Goal: Information Seeking & Learning: Understand process/instructions

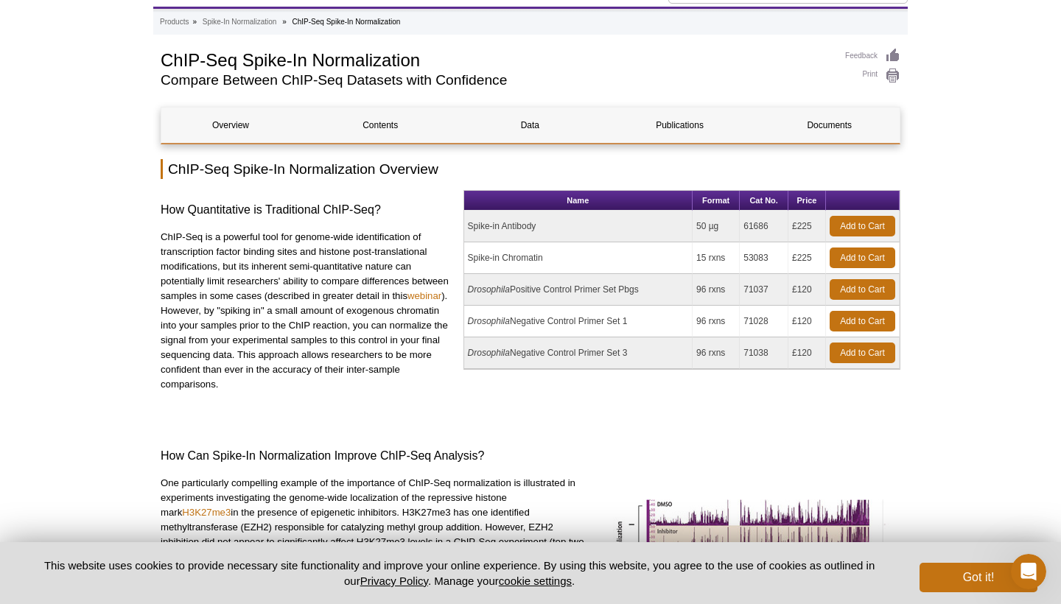
scroll to position [69, 0]
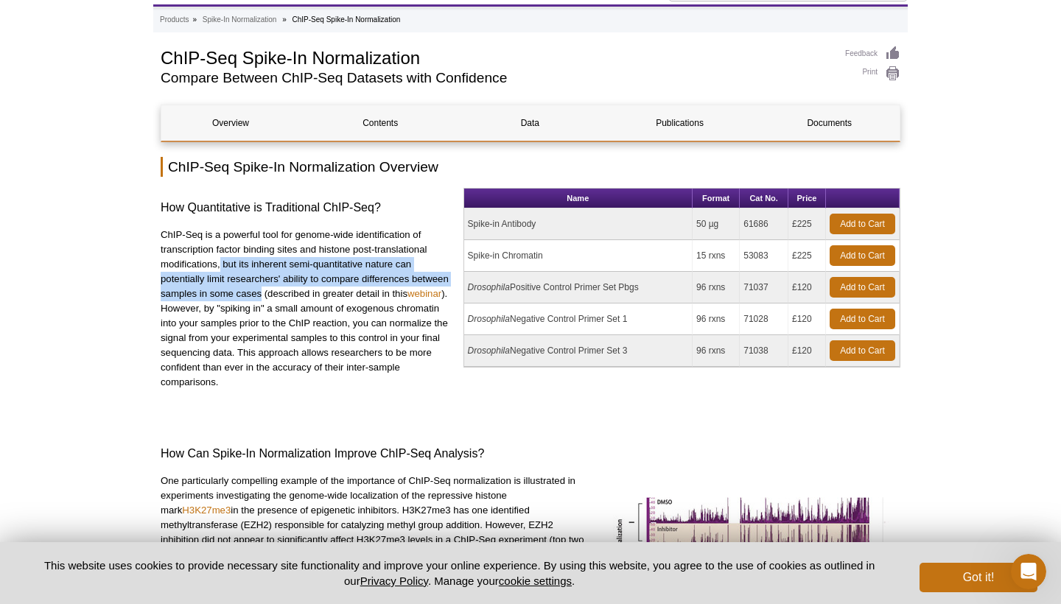
drag, startPoint x: 219, startPoint y: 260, endPoint x: 262, endPoint y: 294, distance: 54.5
click at [262, 294] on p "ChIP-Seq is a powerful tool for genome-wide identification of transcription fac…" at bounding box center [307, 309] width 292 height 162
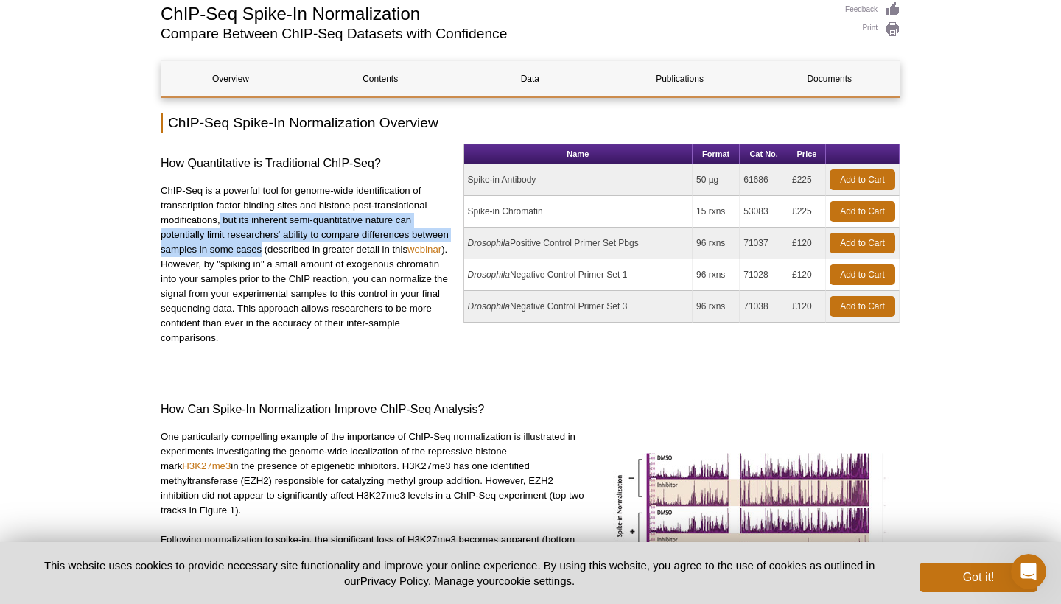
scroll to position [113, 0]
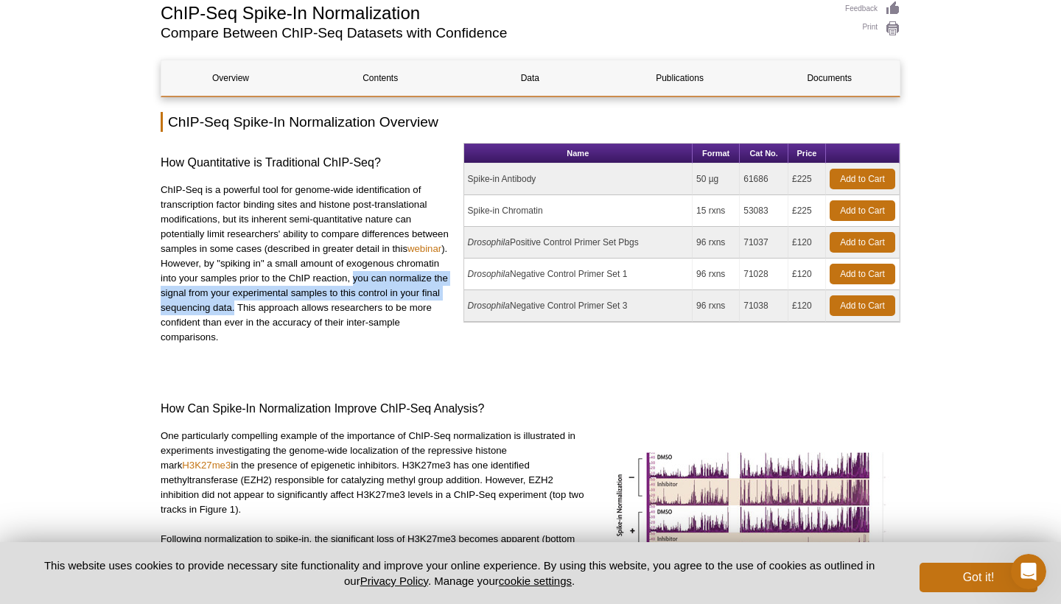
drag, startPoint x: 353, startPoint y: 279, endPoint x: 234, endPoint y: 306, distance: 121.7
click at [234, 306] on p "ChIP-Seq is a powerful tool for genome-wide identification of transcription fac…" at bounding box center [307, 264] width 292 height 162
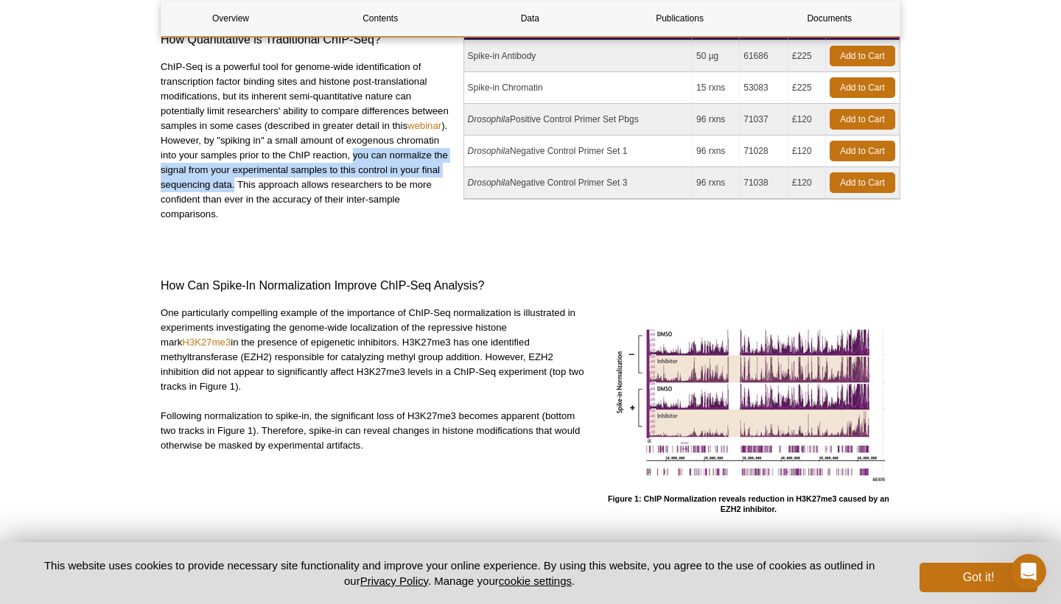
scroll to position [251, 0]
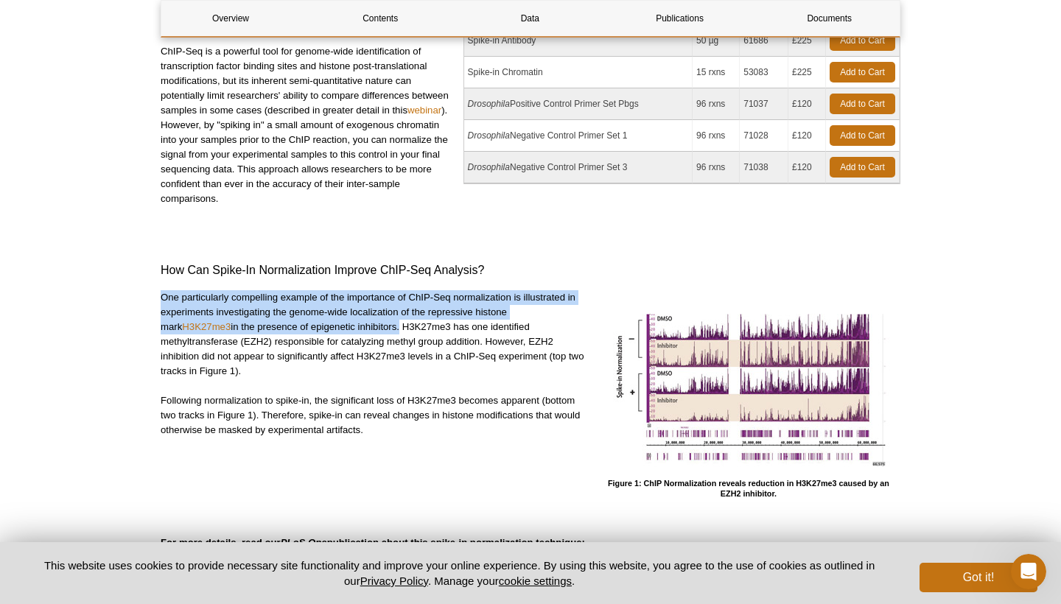
drag, startPoint x: 161, startPoint y: 296, endPoint x: 376, endPoint y: 326, distance: 216.5
click at [376, 326] on p "One particularly compelling example of the importance of ChIP-Seq normalization…" at bounding box center [373, 334] width 425 height 88
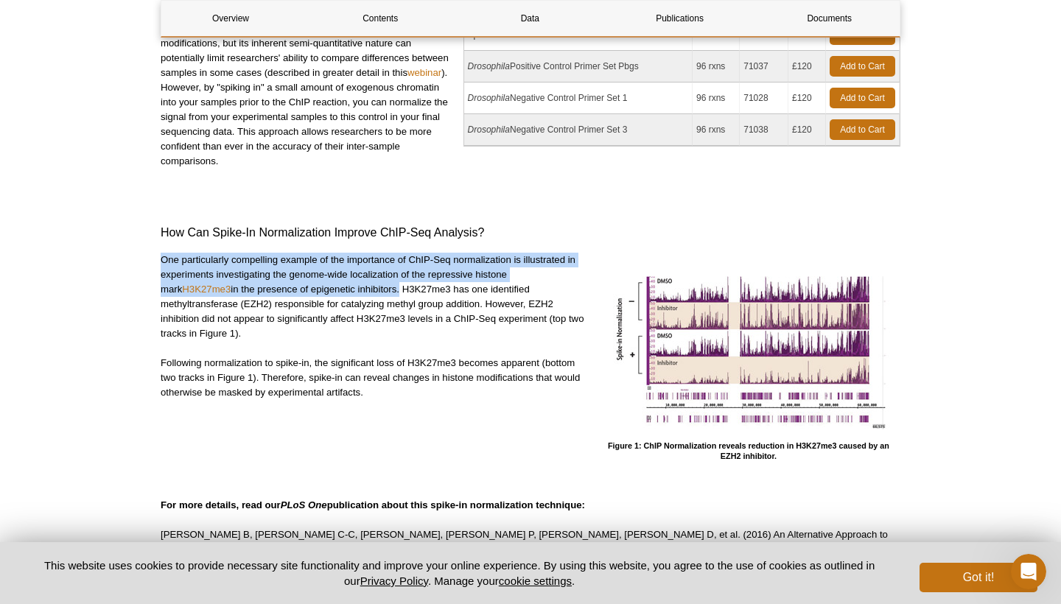
scroll to position [292, 0]
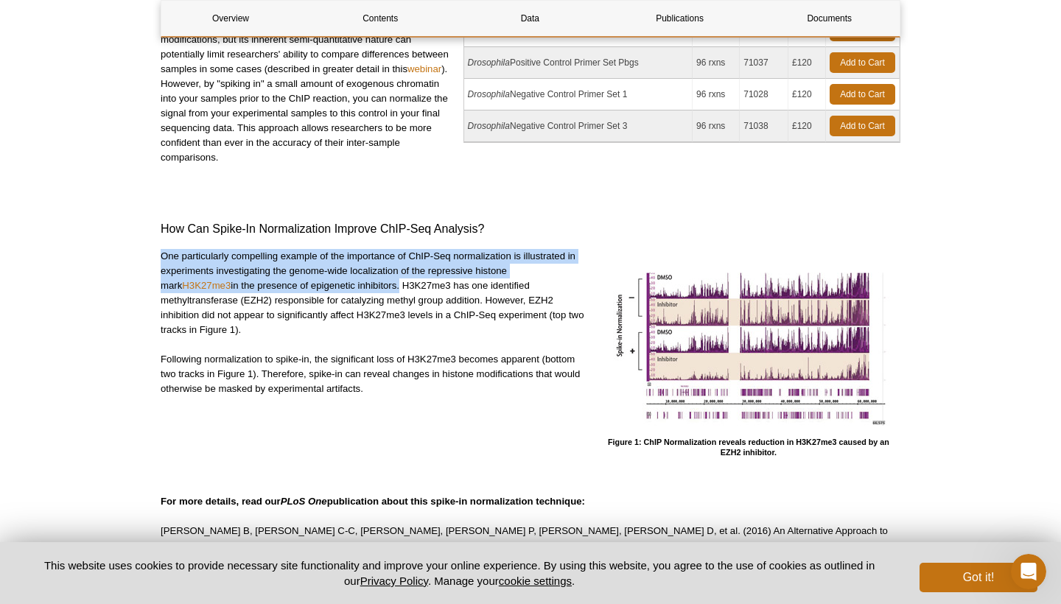
drag, startPoint x: 484, startPoint y: 301, endPoint x: 479, endPoint y: 324, distance: 23.4
click at [479, 324] on p "One particularly compelling example of the importance of ChIP-Seq normalization…" at bounding box center [373, 293] width 425 height 88
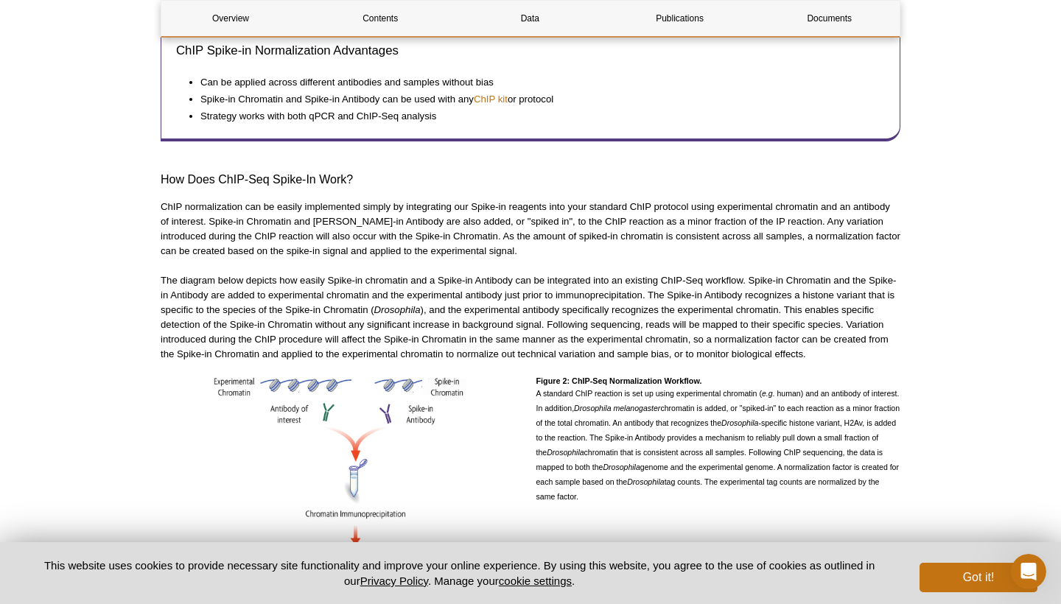
scroll to position [862, 0]
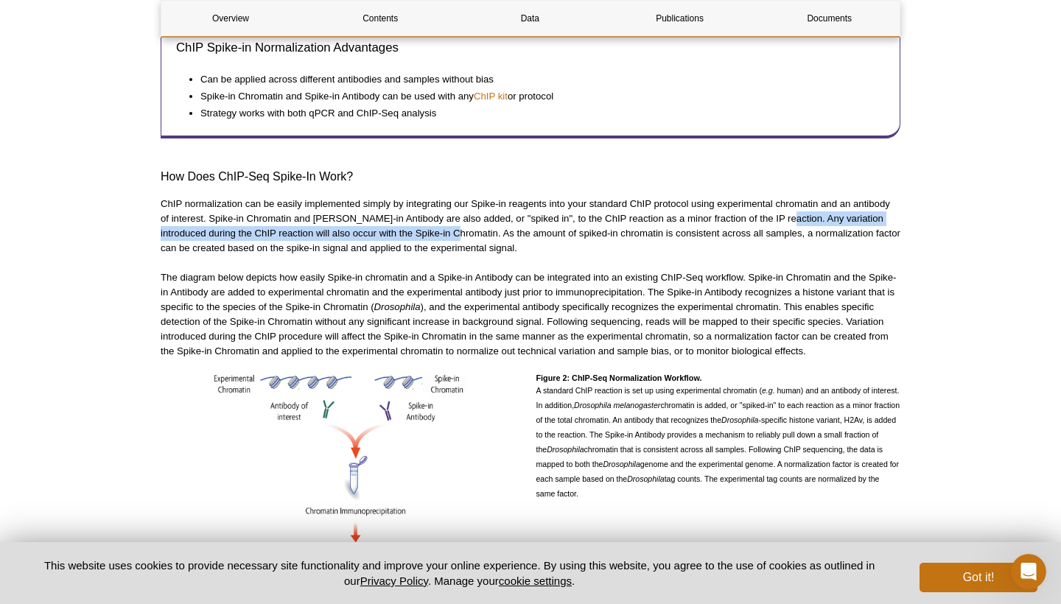
drag, startPoint x: 774, startPoint y: 202, endPoint x: 451, endPoint y: 222, distance: 324.0
click at [451, 222] on p "ChIP normalization can be easily implemented simply by integrating our Spike-in…" at bounding box center [531, 226] width 740 height 59
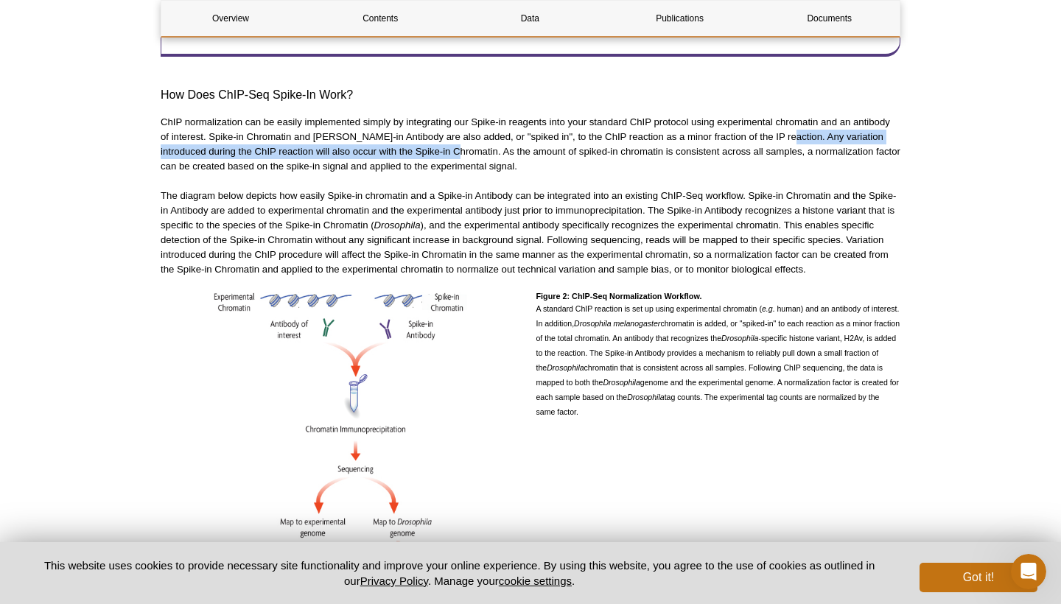
scroll to position [947, 0]
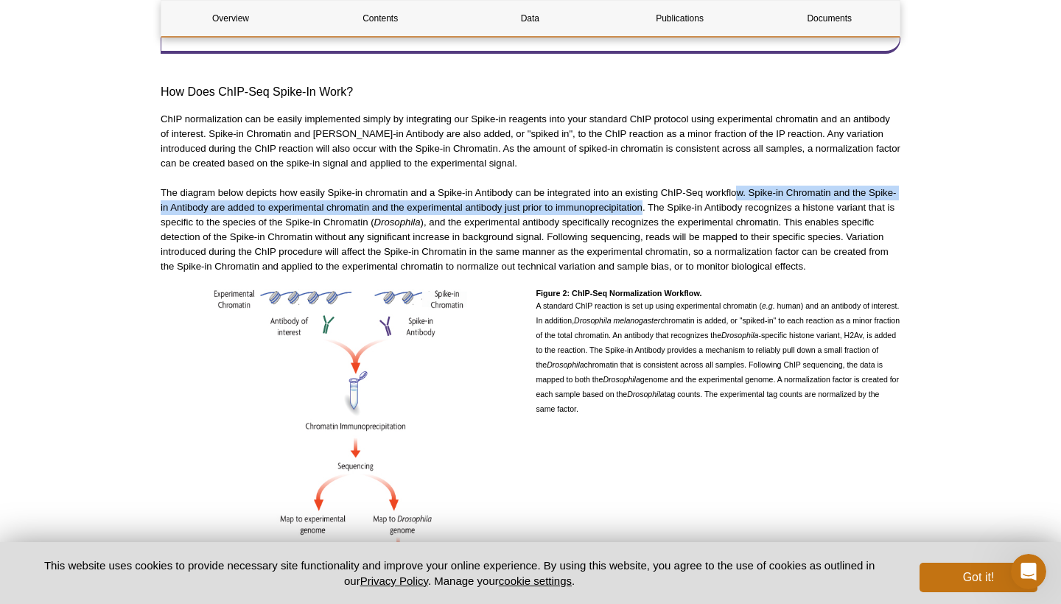
drag, startPoint x: 643, startPoint y: 189, endPoint x: 740, endPoint y: 172, distance: 98.7
click at [740, 186] on p "The diagram below depicts how easily Spike-in chromatin and a Spike-in Antibody…" at bounding box center [531, 230] width 740 height 88
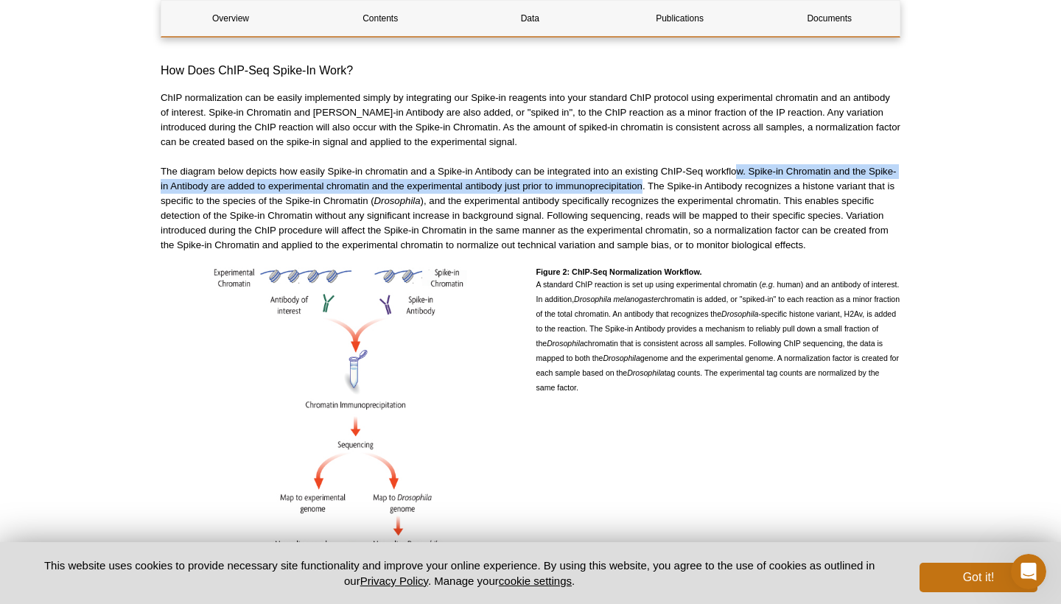
scroll to position [970, 0]
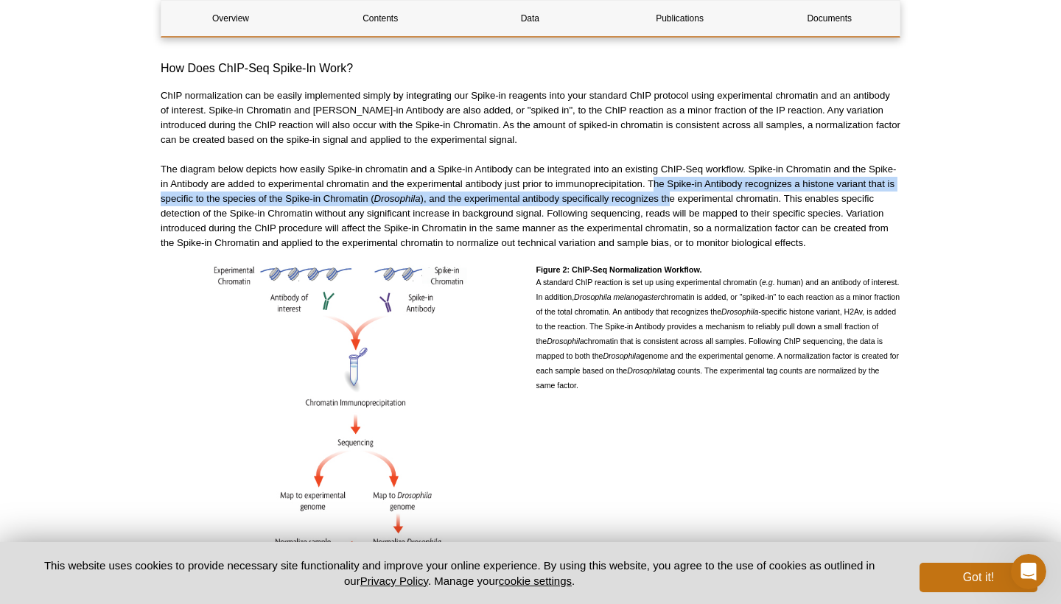
drag, startPoint x: 653, startPoint y: 164, endPoint x: 678, endPoint y: 185, distance: 31.9
click at [676, 185] on p "The diagram below depicts how easily Spike-in chromatin and a Spike-in Antibody…" at bounding box center [531, 206] width 740 height 88
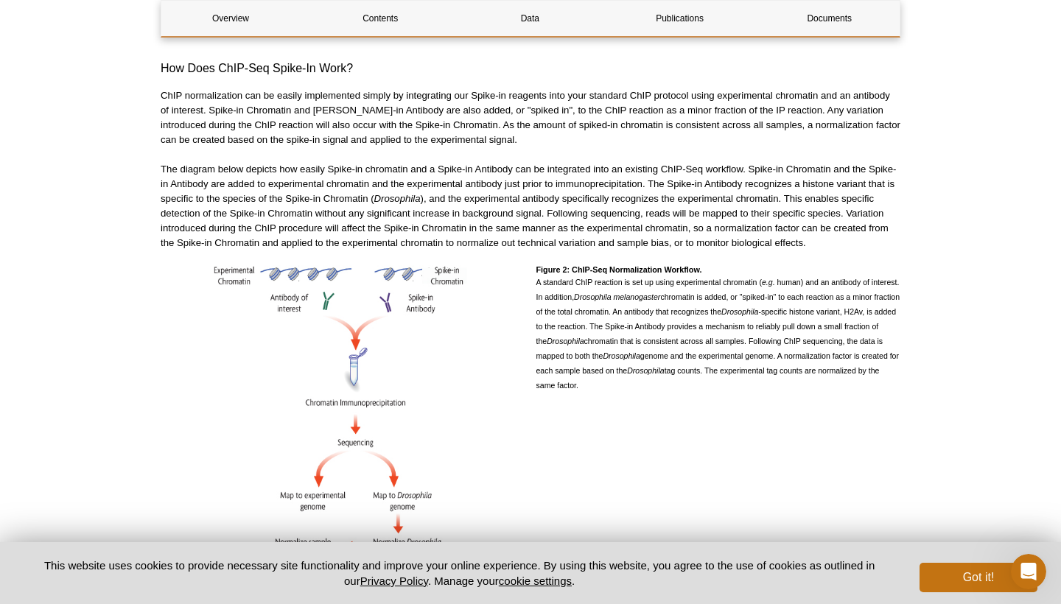
click at [742, 196] on p "The diagram below depicts how easily Spike-in chromatin and a Spike-in Antibody…" at bounding box center [531, 206] width 740 height 88
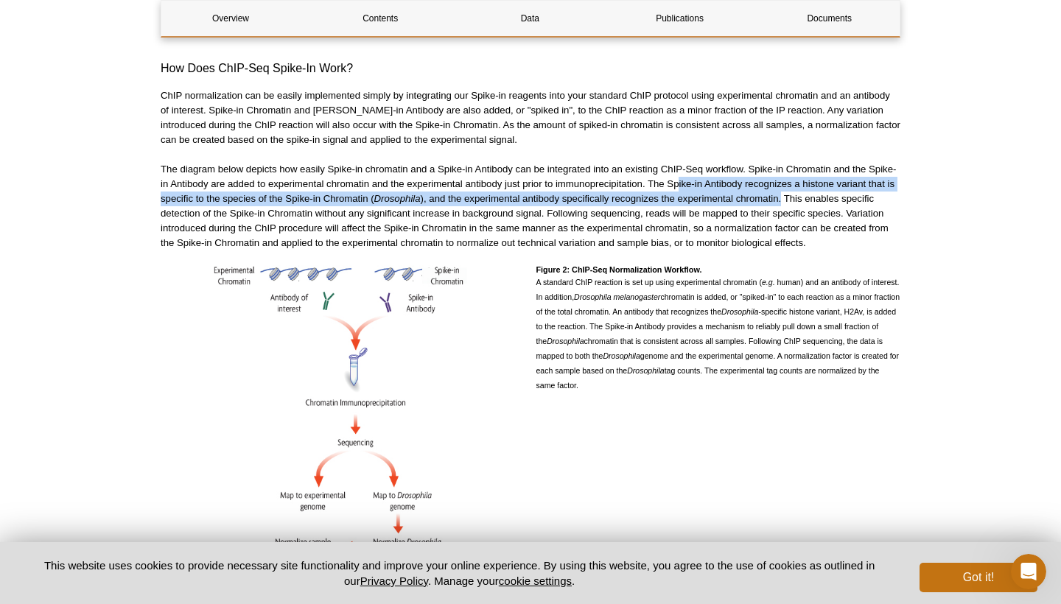
drag, startPoint x: 781, startPoint y: 184, endPoint x: 678, endPoint y: 166, distance: 103.9
click at [678, 166] on p "The diagram below depicts how easily Spike-in chromatin and a Spike-in Antibody…" at bounding box center [531, 206] width 740 height 88
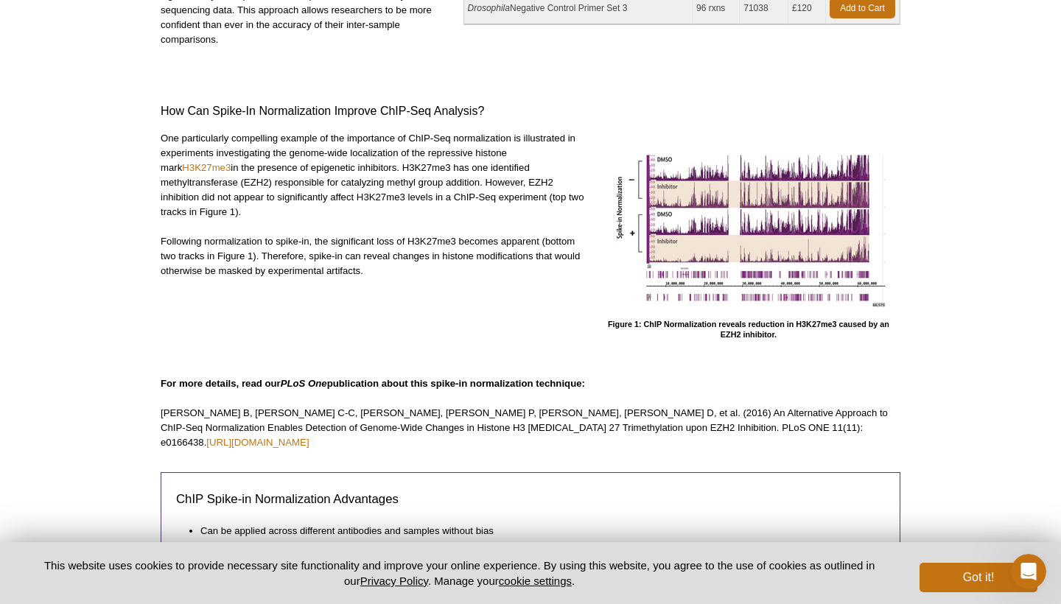
scroll to position [29, 0]
